Goal: Answer question/provide support: Share knowledge or assist other users

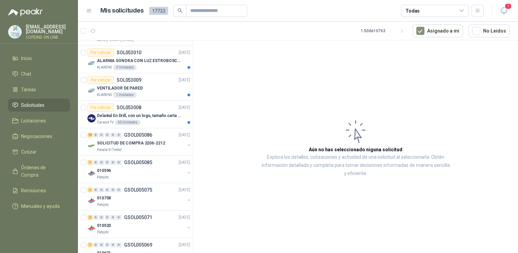
scroll to position [1026, 0]
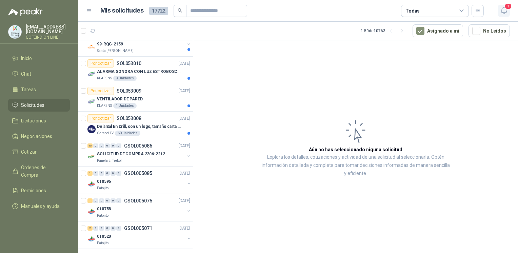
click at [504, 10] on icon "button" at bounding box center [503, 10] width 8 height 8
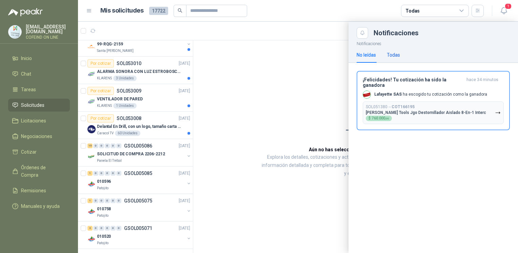
click at [392, 55] on div "Todas" at bounding box center [392, 54] width 13 height 7
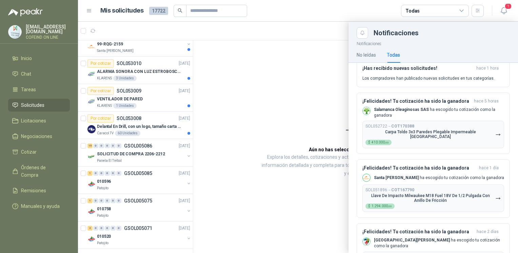
scroll to position [77, 0]
click at [202, 168] on div at bounding box center [298, 137] width 440 height 231
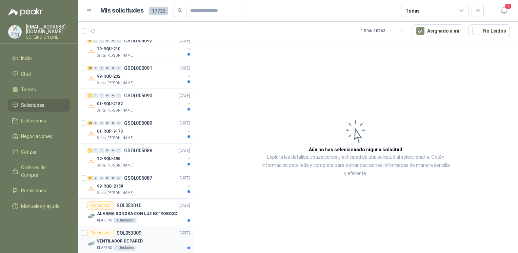
scroll to position [858, 0]
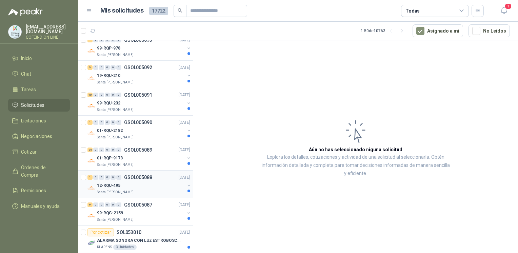
click at [142, 176] on p "GSOL005088" at bounding box center [138, 177] width 28 height 5
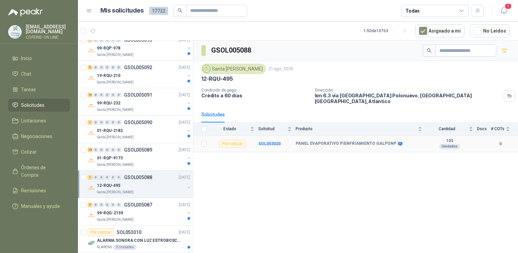
click at [260, 135] on td "SOL053020" at bounding box center [276, 143] width 37 height 17
click at [263, 141] on b "SOL053020" at bounding box center [269, 143] width 22 height 5
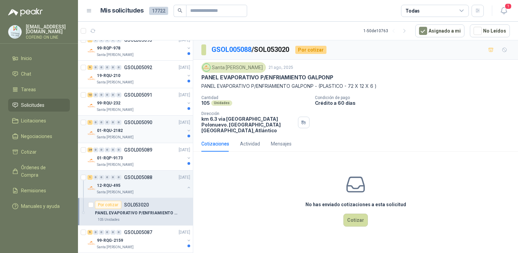
click at [125, 134] on p "Santa [PERSON_NAME]" at bounding box center [115, 136] width 37 height 5
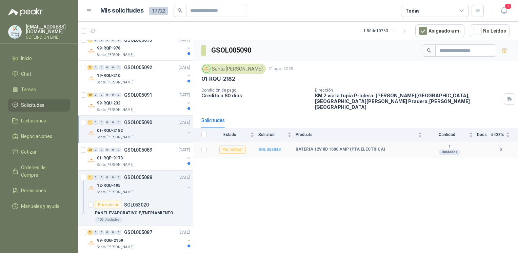
click at [273, 147] on b "SOL053049" at bounding box center [269, 149] width 22 height 5
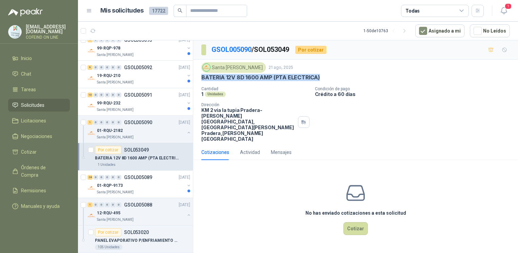
drag, startPoint x: 200, startPoint y: 77, endPoint x: 329, endPoint y: 75, distance: 129.4
click at [329, 75] on div "Santa [PERSON_NAME] [DATE] BATERIA 12V 8D 1600 AMP (PTA ELECTRICA) Cantidad 1 U…" at bounding box center [355, 102] width 324 height 85
copy p "BATERIA 12V 8D 1600 AMP (PTA ELECTRICA)"
click at [106, 73] on p "19-RQU-210" at bounding box center [108, 75] width 23 height 6
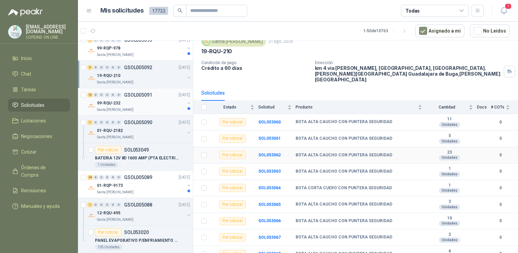
scroll to position [28, 0]
click at [131, 99] on div "99-RQU-232" at bounding box center [141, 103] width 88 height 8
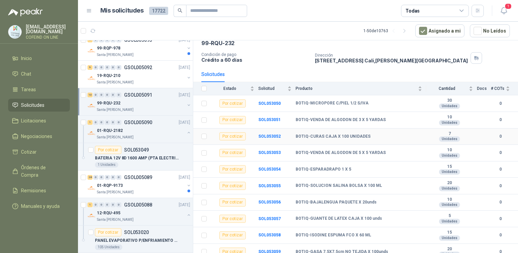
scroll to position [40, 0]
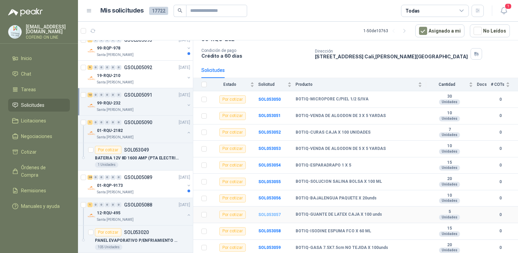
click at [266, 212] on b "SOL053057" at bounding box center [269, 214] width 22 height 5
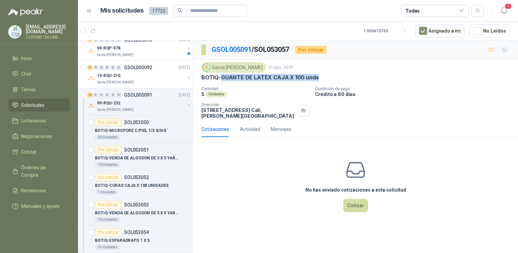
drag, startPoint x: 219, startPoint y: 78, endPoint x: 322, endPoint y: 74, distance: 102.4
click at [322, 74] on div "BOTIQ-GUANTE DE LATEX CAJA X 100 unds" at bounding box center [355, 77] width 308 height 7
copy p "GUANTE DE LATEX CAJA X 100 unds"
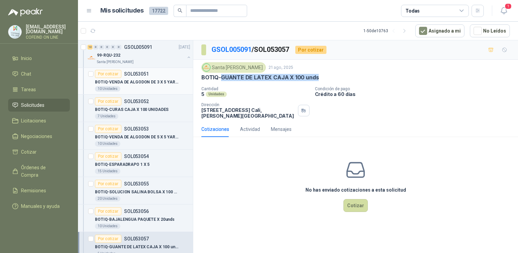
scroll to position [937, 0]
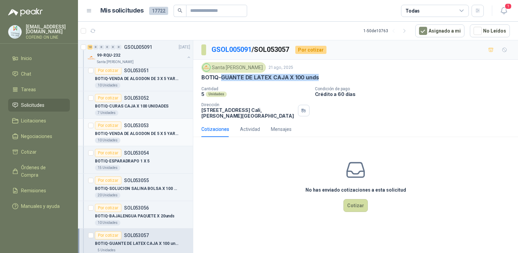
click at [160, 138] on div "10 Unidades" at bounding box center [142, 140] width 95 height 5
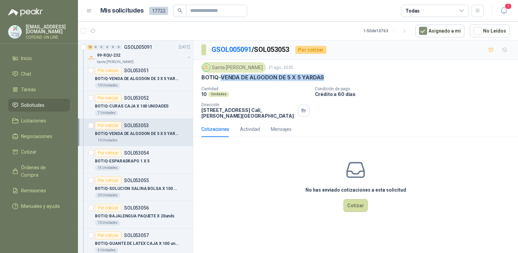
drag, startPoint x: 221, startPoint y: 77, endPoint x: 327, endPoint y: 79, distance: 105.7
click at [327, 79] on div "BOTIQ-VENDA DE ALGODON DE 5 X 5 YARDAS" at bounding box center [355, 77] width 308 height 7
copy p "VENDA DE ALGODON DE 5 X 5 YARDAS"
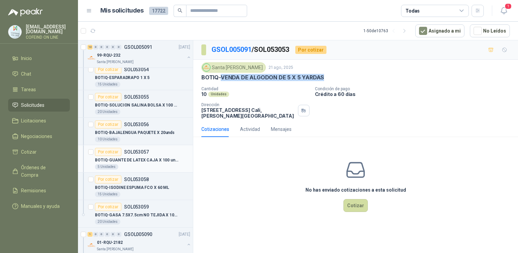
scroll to position [1020, 0]
click at [151, 183] on div "BOTIQ-ISODINE ESPUMA FCO X 60 ML" at bounding box center [142, 187] width 95 height 8
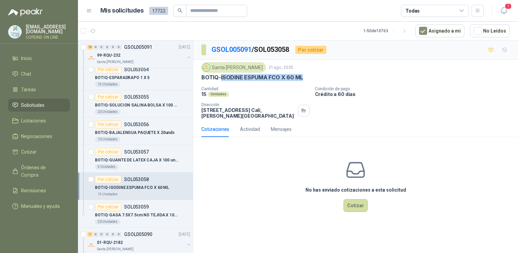
drag, startPoint x: 221, startPoint y: 77, endPoint x: 303, endPoint y: 78, distance: 82.7
click at [303, 78] on div "BOTIQ-ISODINE ESPUMA FCO X 60 ML" at bounding box center [355, 77] width 308 height 7
copy p "ISODINE ESPUMA FCO X 60 ML"
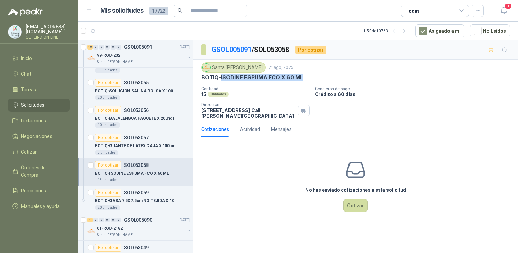
scroll to position [1036, 0]
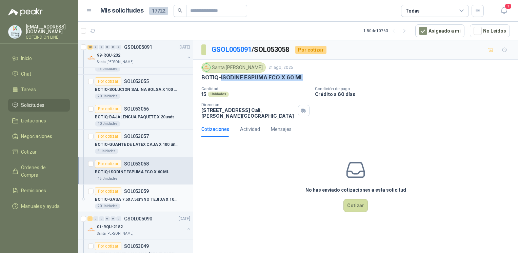
click at [148, 203] on div "20 Unidades" at bounding box center [142, 205] width 95 height 5
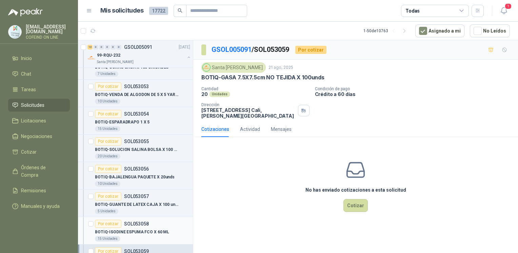
scroll to position [949, 0]
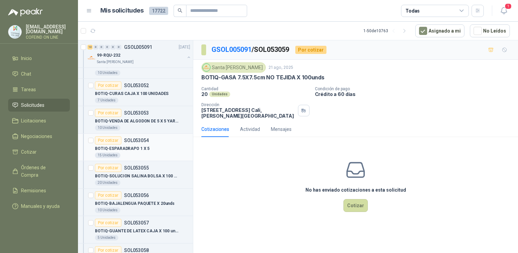
click at [145, 152] on div "15 Unidades" at bounding box center [142, 154] width 95 height 5
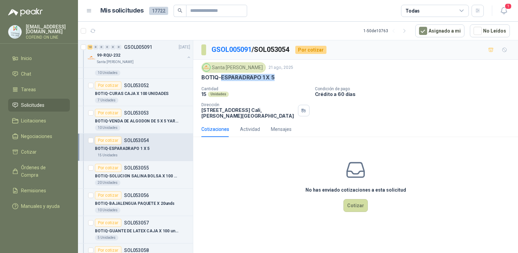
drag, startPoint x: 275, startPoint y: 79, endPoint x: 219, endPoint y: 76, distance: 55.3
click at [219, 76] on div "BOTIQ-ESPARADRAPO 1 X 5" at bounding box center [355, 77] width 308 height 7
copy p "ESPARADRAPO 1 X 5"
click at [343, 207] on div "No has enviado cotizaciones a esta solicitud Cotizar" at bounding box center [355, 185] width 324 height 86
click at [346, 207] on button "Cotizar" at bounding box center [355, 205] width 24 height 13
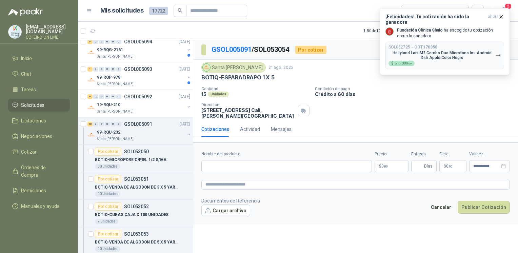
scroll to position [814, 0]
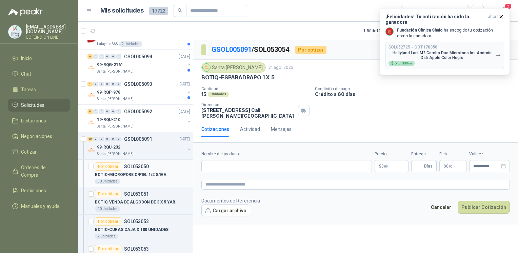
click at [132, 166] on p "SOL053050" at bounding box center [136, 166] width 25 height 5
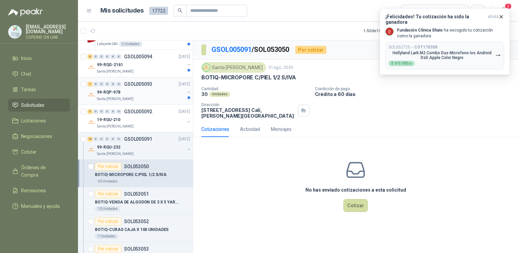
click at [138, 88] on div "99-RQP-978" at bounding box center [141, 92] width 88 height 8
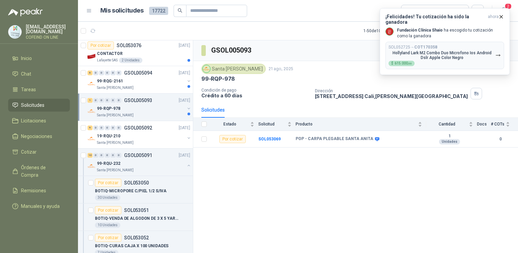
scroll to position [795, 0]
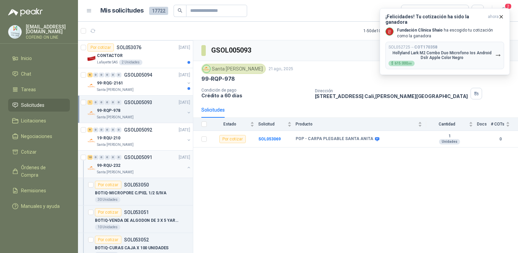
click at [186, 165] on button "button" at bounding box center [188, 167] width 5 height 5
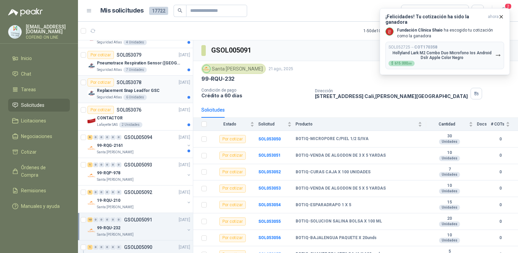
scroll to position [733, 0]
click at [173, 117] on div "CONTACTOR" at bounding box center [143, 118] width 93 height 8
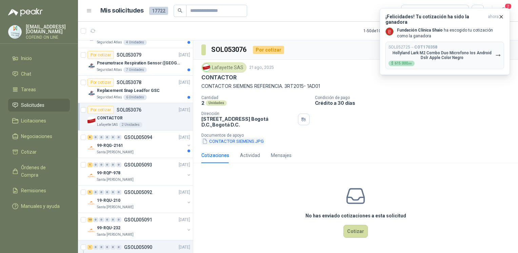
click at [219, 141] on button "CONTACTOR SIEMENS.JPG" at bounding box center [232, 141] width 63 height 7
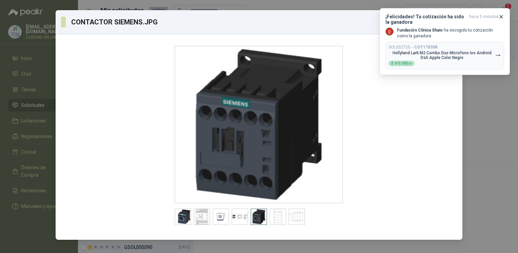
click at [475, 124] on div "CONTACTOR SIEMENS.JPG Descargar" at bounding box center [259, 126] width 518 height 253
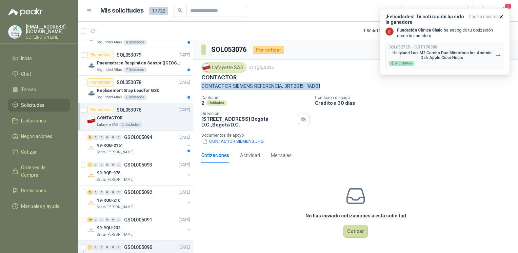
drag, startPoint x: 201, startPoint y: 83, endPoint x: 325, endPoint y: 89, distance: 124.8
click at [325, 89] on div "Lafayette SAS [DATE] CONTACTOR CONTACTOR SIEMENS REFERENCIA. 3RT2015- 1AD01 Can…" at bounding box center [355, 104] width 324 height 88
copy p "CONTACTOR SIEMENS REFERENCIA. 3RT2015- 1AD01"
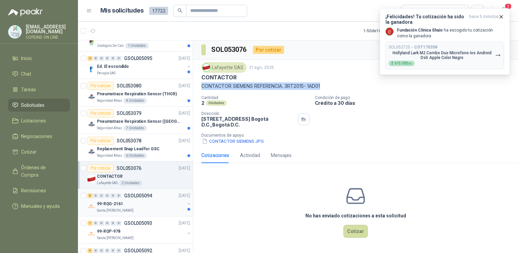
scroll to position [658, 0]
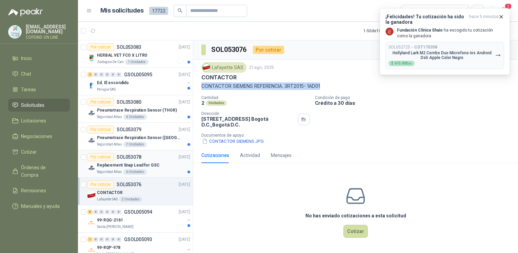
click at [157, 169] on div "Seguridad Atlas 6 Unidades" at bounding box center [143, 171] width 93 height 5
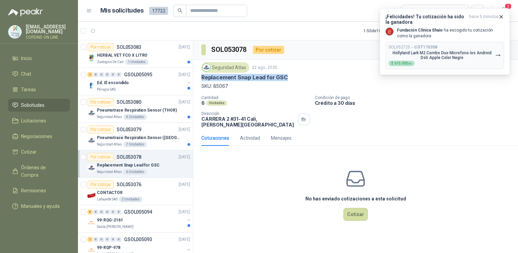
drag, startPoint x: 285, startPoint y: 77, endPoint x: 195, endPoint y: 74, distance: 89.8
click at [198, 76] on div "Seguridad Atlas [DATE] Replacement Snap Lead for GSC SKU: 85067 Cantidad 6 Unid…" at bounding box center [355, 95] width 324 height 70
copy p "Replacement Snap Lead for GSC"
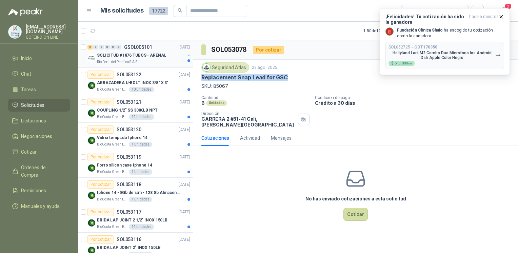
click at [138, 55] on p "SOLICITUD #1876 TUBOS - ARENAL" at bounding box center [131, 55] width 69 height 6
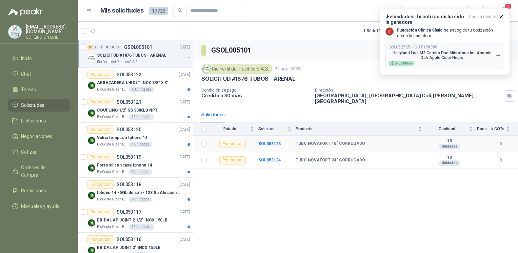
click at [266, 141] on td "SOL053123" at bounding box center [276, 143] width 37 height 17
click at [131, 87] on div "10 Unidades" at bounding box center [141, 89] width 25 height 5
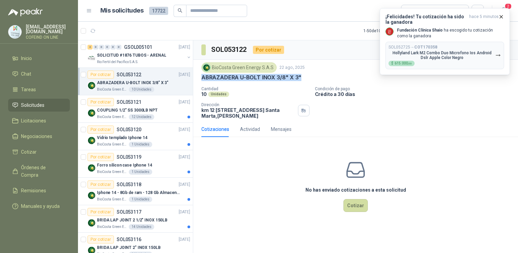
drag, startPoint x: 199, startPoint y: 74, endPoint x: 303, endPoint y: 77, distance: 104.0
click at [303, 77] on div "BioCosta [PERSON_NAME] Energy S.A.S [DATE] ABRAZADERA U-BOLT INOX 3/8" X 3" Can…" at bounding box center [355, 91] width 324 height 62
copy p "ABRAZADERA U-BOLT INOX 3/8" X 3""
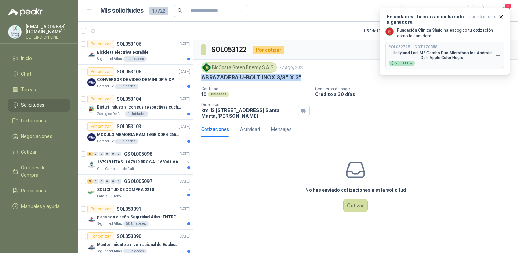
scroll to position [353, 0]
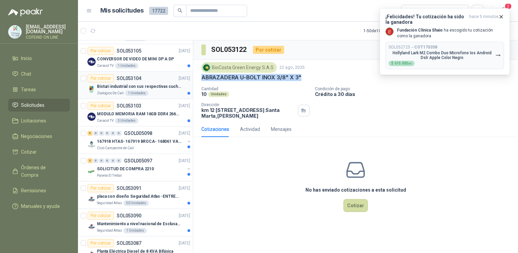
click at [156, 79] on div "Por cotizar SOL053104 [DATE]" at bounding box center [138, 78] width 103 height 8
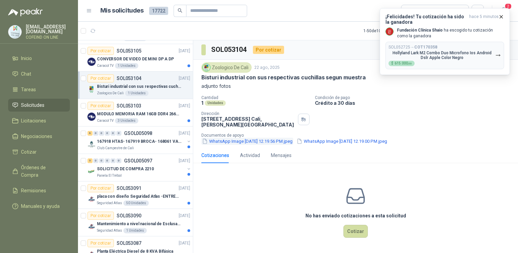
click at [249, 142] on button "WhatsApp Image [DATE] 12.19.56 PM.jpeg" at bounding box center [247, 141] width 92 height 7
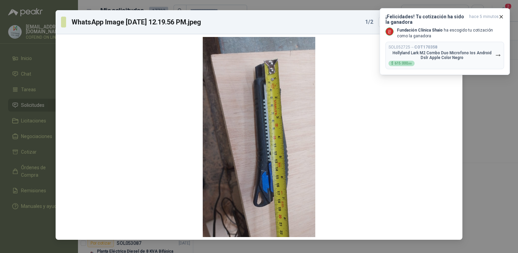
click at [484, 129] on div "WhatsApp Image [DATE] 12.19.56 PM.jpeg 1 / 2 Descargar" at bounding box center [259, 126] width 518 height 253
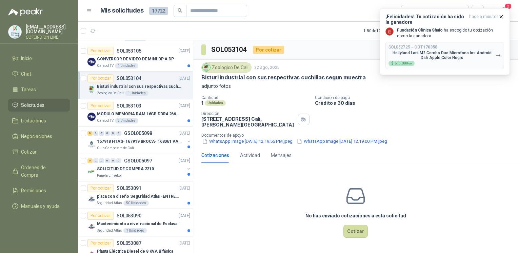
click at [347, 136] on p "Documentos de apoyo" at bounding box center [358, 135] width 314 height 5
click at [347, 140] on button "WhatsApp Image [DATE] 12.19.00 PM.jpeg" at bounding box center [342, 141] width 92 height 7
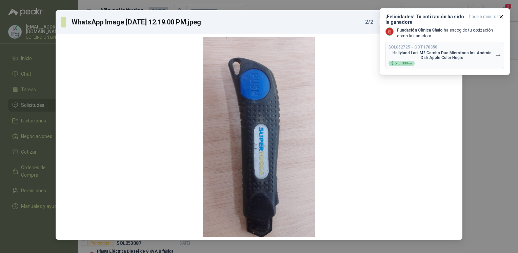
click at [494, 110] on div "WhatsApp Image [DATE] 12.19.00 PM.jpeg 2 / 2 Descargar" at bounding box center [259, 126] width 518 height 253
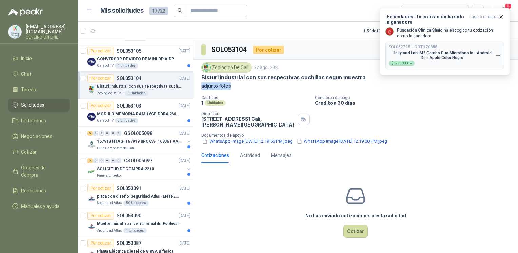
drag, startPoint x: 363, startPoint y: 76, endPoint x: 321, endPoint y: 83, distance: 42.8
click at [321, 83] on div "Zoologico De Cali [DATE] Bisturi industrial con sus respectivas cuchillas segun…" at bounding box center [355, 75] width 308 height 27
click at [199, 78] on div "Zoologico De Cali [DATE] Bisturi industrial con sus respectivas cuchillas segun…" at bounding box center [355, 104] width 324 height 88
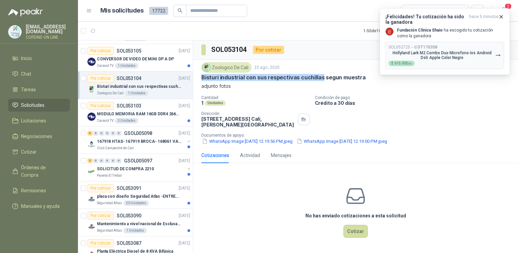
drag, startPoint x: 199, startPoint y: 77, endPoint x: 321, endPoint y: 80, distance: 121.6
click at [321, 80] on div "Zoologico De Cali [DATE] Bisturi industrial con sus respectivas cuchillas segun…" at bounding box center [355, 104] width 324 height 88
copy p "Bisturi industrial con sus respectivas cuchillas"
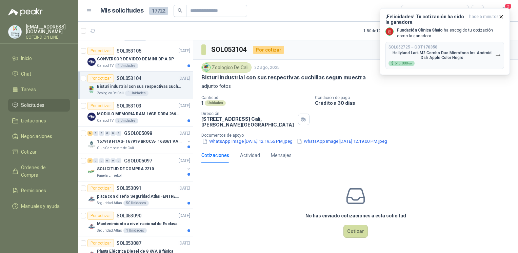
click at [353, 145] on div "Zoologico De Cali [DATE] Bisturi industrial con sus respectivas cuchillas segun…" at bounding box center [355, 104] width 324 height 88
click at [349, 143] on button "WhatsApp Image [DATE] 12.19.00 PM.jpeg" at bounding box center [342, 141] width 92 height 7
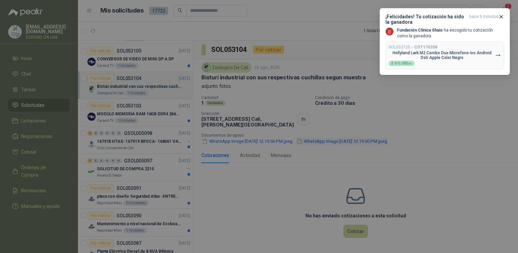
click at [349, 143] on div at bounding box center [258, 137] width 401 height 200
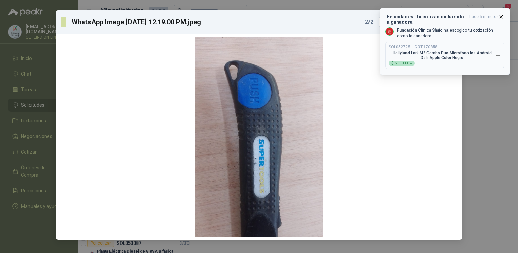
click at [501, 15] on icon "button" at bounding box center [501, 17] width 6 height 6
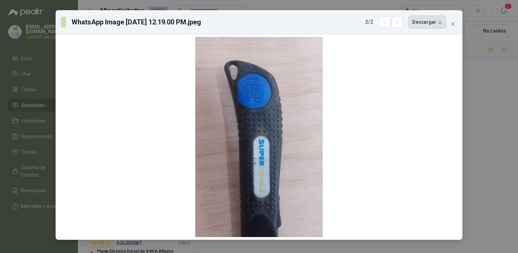
click at [436, 22] on button "Descargar" at bounding box center [427, 22] width 38 height 13
click at [489, 150] on div "WhatsApp Image [DATE] 12.19.00 PM.jpeg 2 / 2 Descargar" at bounding box center [259, 126] width 518 height 253
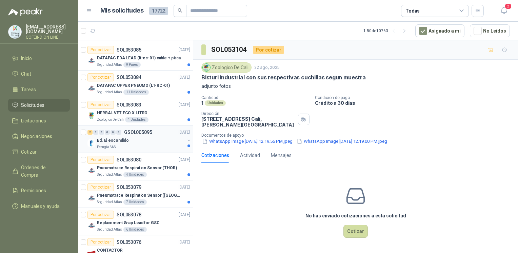
scroll to position [601, 0]
click at [113, 110] on p "HERBAL VET FCO X LITRO" at bounding box center [122, 112] width 50 height 6
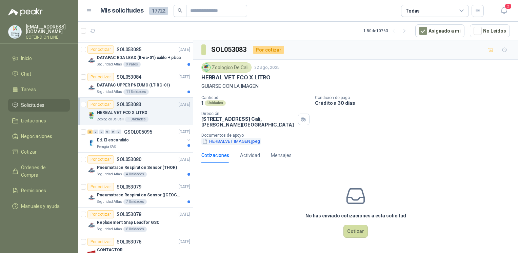
click at [242, 144] on button "HERBALVET IMAGEN.jpeg" at bounding box center [230, 141] width 59 height 7
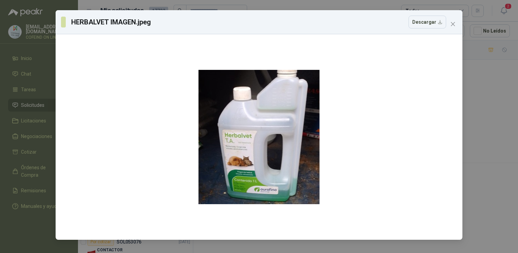
click at [487, 90] on div "HERBALVET IMAGEN.jpeg Descargar" at bounding box center [259, 126] width 518 height 253
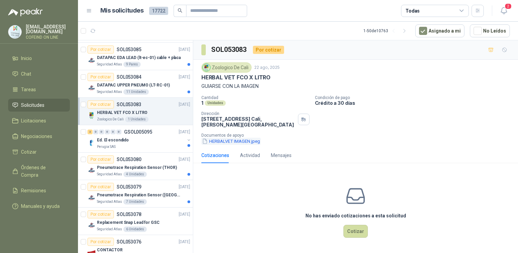
click at [230, 143] on button "HERBALVET IMAGEN.jpeg" at bounding box center [230, 141] width 59 height 7
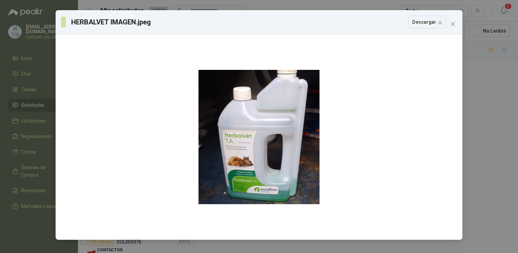
click at [487, 138] on div "HERBALVET IMAGEN.jpeg Descargar" at bounding box center [259, 126] width 518 height 253
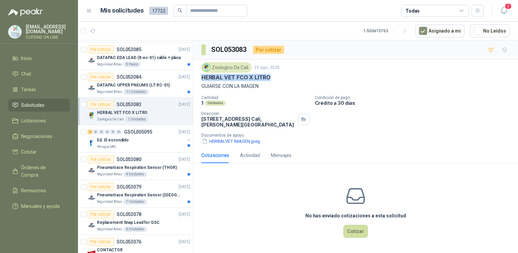
drag, startPoint x: 200, startPoint y: 78, endPoint x: 272, endPoint y: 79, distance: 72.5
click at [272, 79] on div "Zoologico De Cali [DATE] HERBAL VET FCO X LITRO GUIARSE CON LA IMAGEN Cantidad …" at bounding box center [355, 104] width 324 height 88
copy p "HERBAL VET FCO X LITRO"
click at [215, 143] on button "HERBALVET IMAGEN.jpeg" at bounding box center [230, 141] width 59 height 7
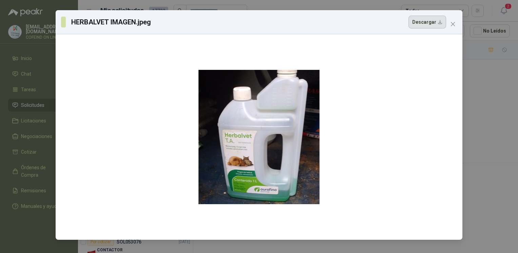
click at [421, 19] on button "Descargar" at bounding box center [427, 22] width 38 height 13
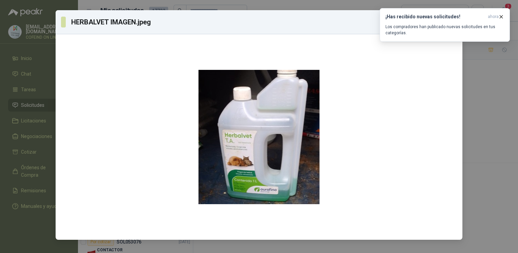
click at [491, 155] on div "HERBALVET IMAGEN.jpeg Descargar" at bounding box center [259, 126] width 518 height 253
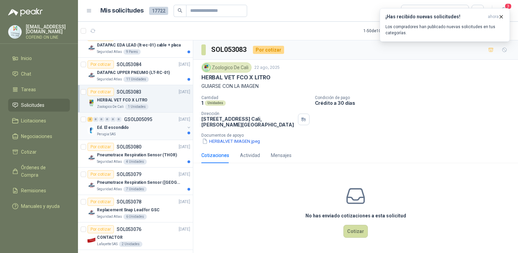
scroll to position [617, 0]
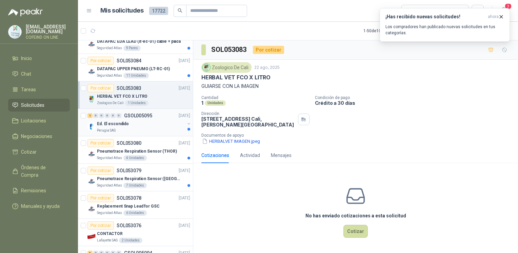
click at [141, 128] on div "Perugia SAS" at bounding box center [141, 130] width 88 height 5
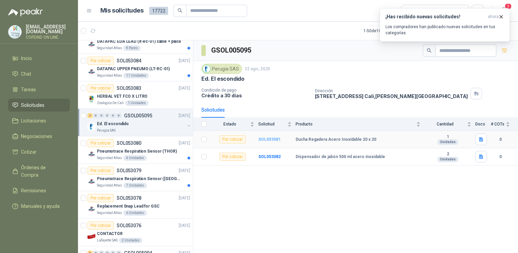
click at [266, 139] on b "SOL053081" at bounding box center [269, 139] width 22 height 5
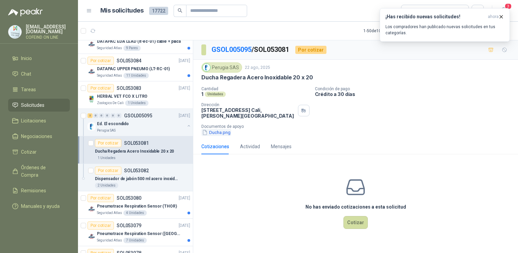
click at [227, 132] on button "Ducha.png" at bounding box center [216, 132] width 30 height 7
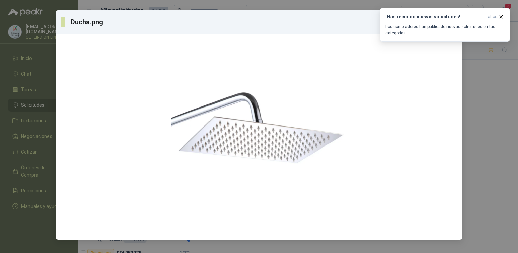
click at [515, 150] on div "Ducha.png Descargar" at bounding box center [259, 126] width 518 height 253
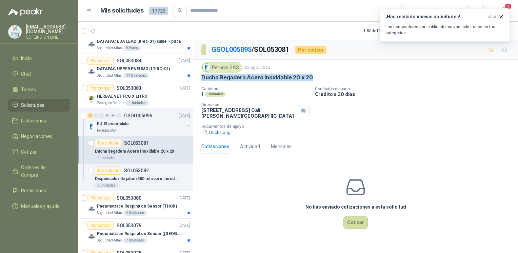
drag, startPoint x: 199, startPoint y: 76, endPoint x: 324, endPoint y: 73, distance: 125.0
click at [324, 73] on div "Perugia SAS [DATE] Ducha Regadera Acero Inoxidable 20 x 20 Cantidad 1 Unidades …" at bounding box center [355, 99] width 324 height 79
click at [211, 132] on button "Ducha.png" at bounding box center [216, 132] width 30 height 7
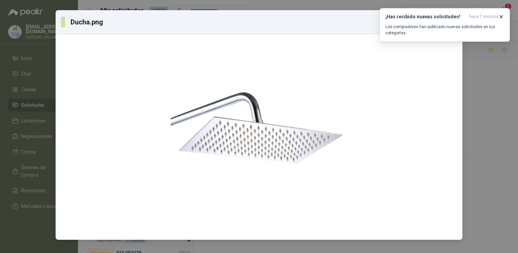
click at [504, 109] on div "Ducha.png Descargar" at bounding box center [259, 126] width 518 height 253
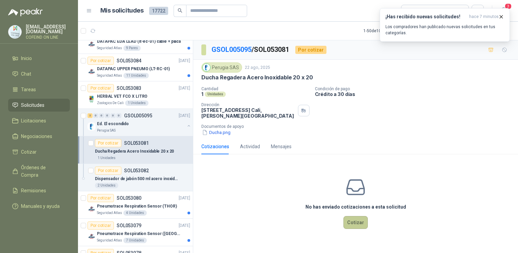
click at [353, 226] on button "Cotizar" at bounding box center [355, 222] width 24 height 13
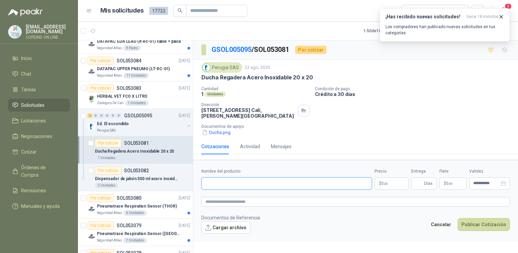
click at [246, 178] on input "Nombre del producto" at bounding box center [286, 183] width 170 height 12
paste input "**********"
drag, startPoint x: 369, startPoint y: 182, endPoint x: 289, endPoint y: 201, distance: 82.5
click at [289, 201] on form "**********" at bounding box center [355, 201] width 324 height 82
type input "**********"
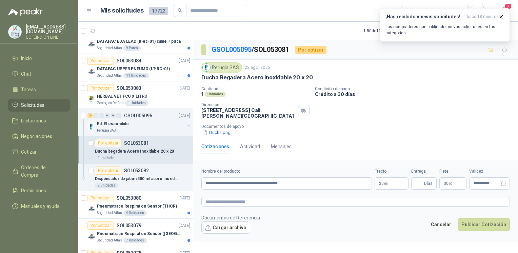
click at [282, 194] on form "**********" at bounding box center [355, 201] width 324 height 82
click at [287, 199] on textarea at bounding box center [355, 202] width 308 height 10
paste textarea "**********"
type textarea "**********"
click at [240, 227] on button "Cargar archivo" at bounding box center [225, 227] width 49 height 12
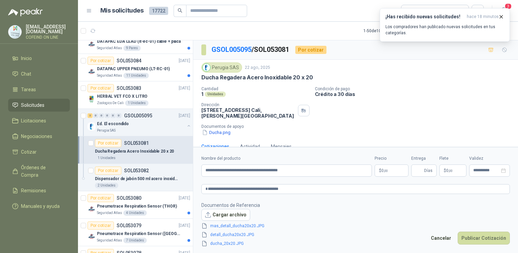
click at [389, 169] on body "[EMAIL_ADDRESS][DOMAIN_NAME] COFEIND ON LINE Inicio Chat Tareas Solicitudes Lic…" at bounding box center [259, 126] width 518 height 253
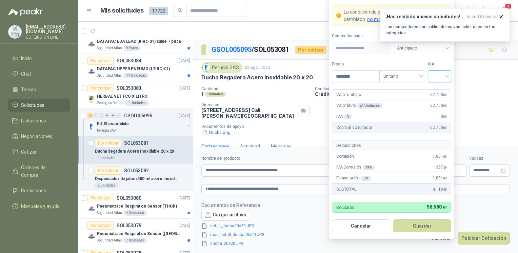
click at [439, 78] on input "search" at bounding box center [438, 75] width 15 height 10
click at [442, 113] on div "0%" at bounding box center [439, 112] width 13 height 7
click at [360, 82] on input "********" at bounding box center [355, 76] width 47 height 12
click at [359, 82] on input "********" at bounding box center [355, 76] width 47 height 12
click at [439, 76] on span "0%" at bounding box center [438, 76] width 15 height 10
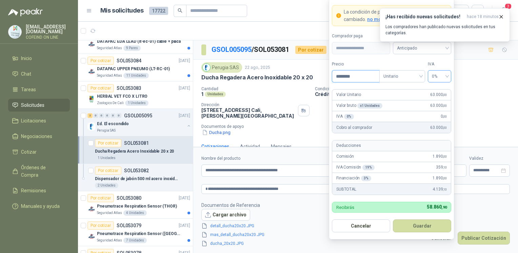
type input "********"
click at [440, 116] on div "0%" at bounding box center [439, 112] width 13 height 7
click at [415, 228] on button "Guardar" at bounding box center [422, 225] width 58 height 13
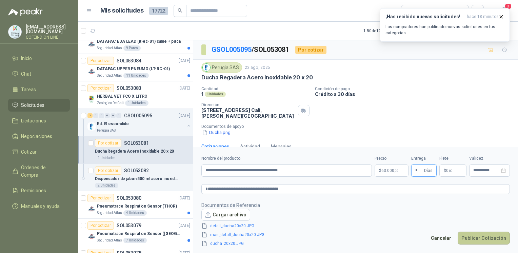
type input "*"
click at [475, 232] on button "Publicar Cotización" at bounding box center [483, 237] width 52 height 13
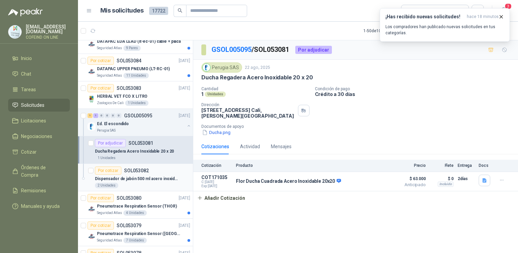
click at [150, 178] on p "Dispensador de jabón 500 ml acero inoxidable" at bounding box center [137, 178] width 84 height 6
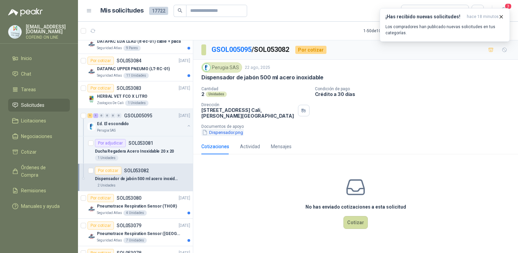
click at [222, 129] on button "Dispensador.png" at bounding box center [222, 132] width 42 height 7
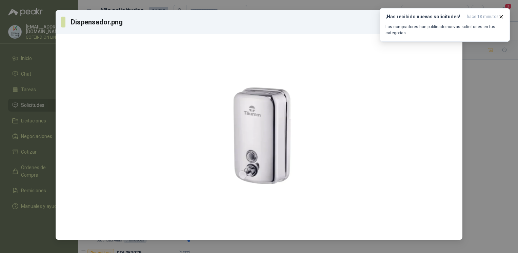
click at [480, 151] on div "Dispensador.png Descargar" at bounding box center [259, 126] width 518 height 253
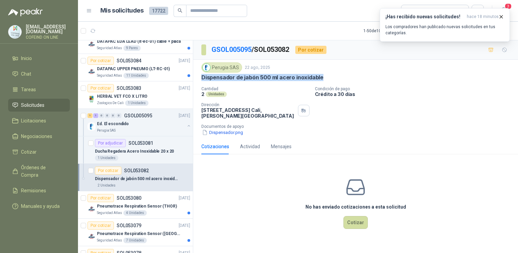
drag, startPoint x: 202, startPoint y: 77, endPoint x: 321, endPoint y: 81, distance: 119.3
click at [321, 81] on div "Perugia SAS [DATE] Dispensador de jabón 500 ml acero inoxidable Cantidad 2 Unid…" at bounding box center [355, 98] width 308 height 73
